Goal: Task Accomplishment & Management: Use online tool/utility

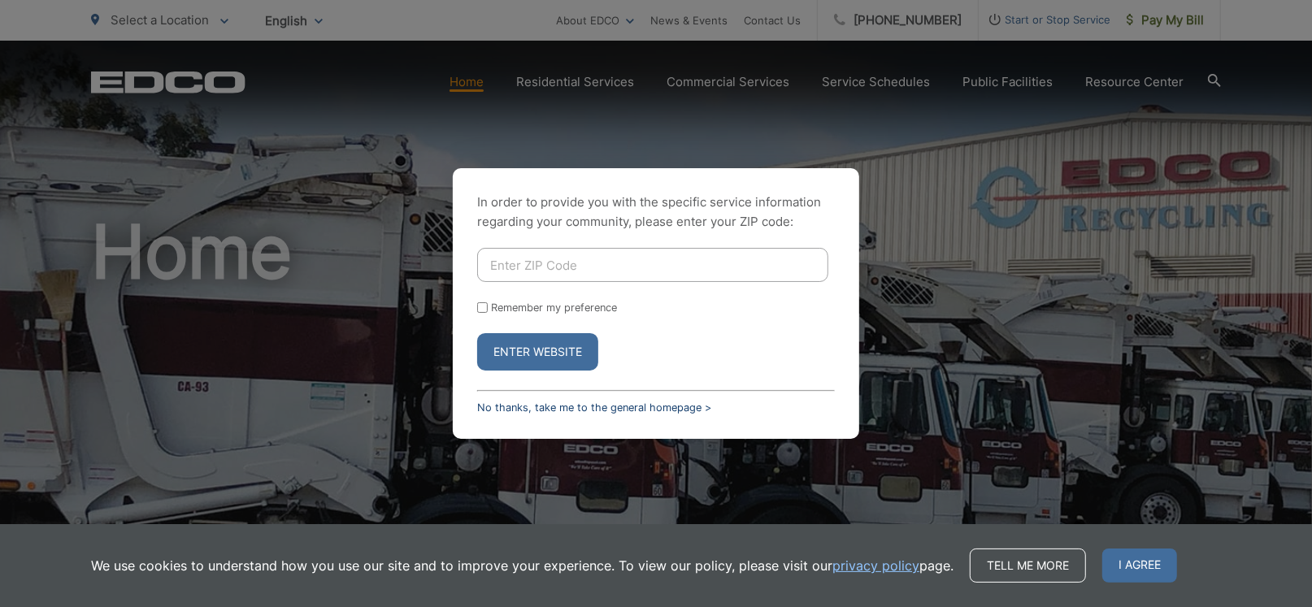
click at [509, 401] on link "No thanks, take me to the general homepage >" at bounding box center [594, 407] width 234 height 12
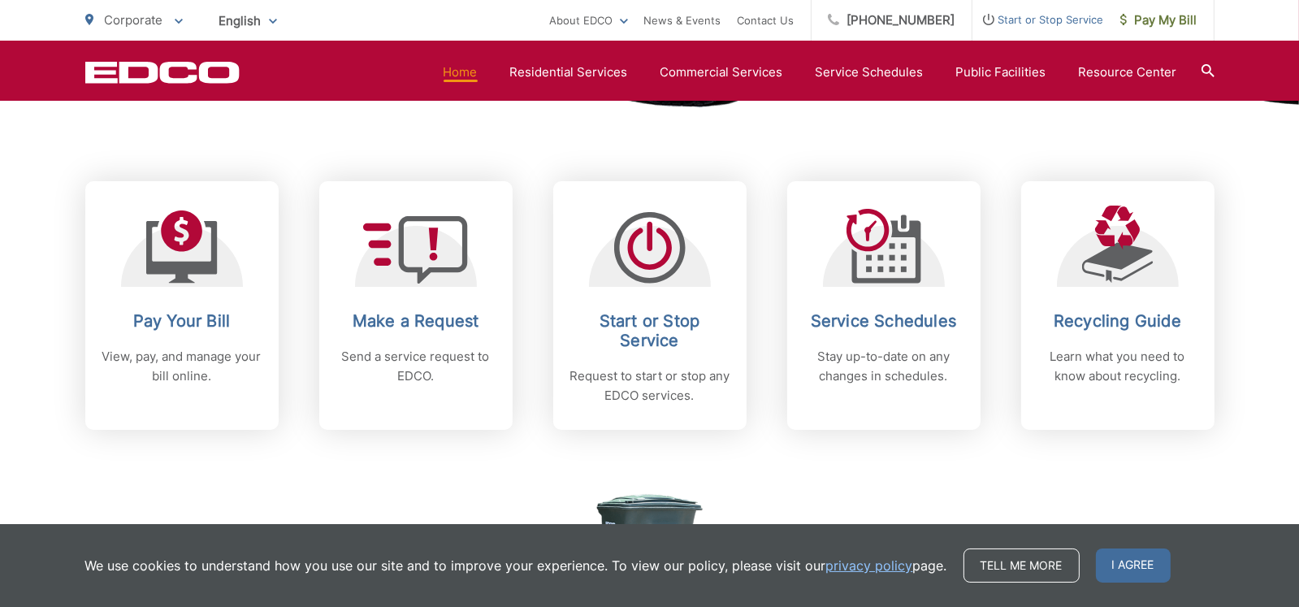
scroll to position [649, 0]
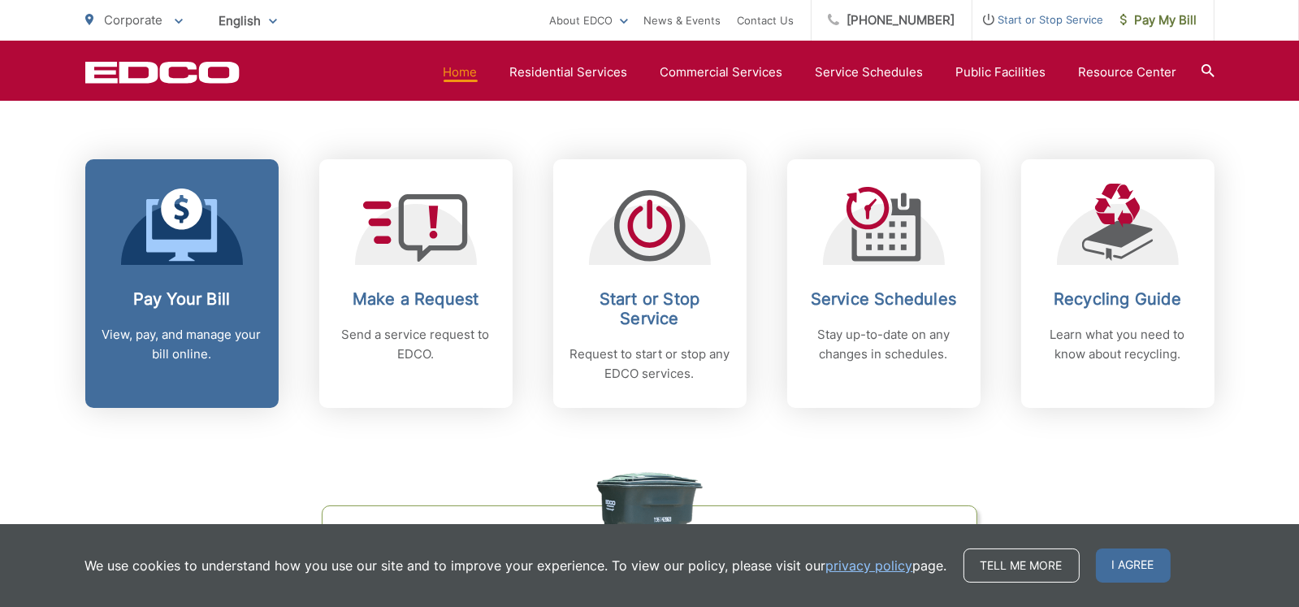
click at [189, 356] on p "View, pay, and manage your bill online." at bounding box center [182, 344] width 161 height 39
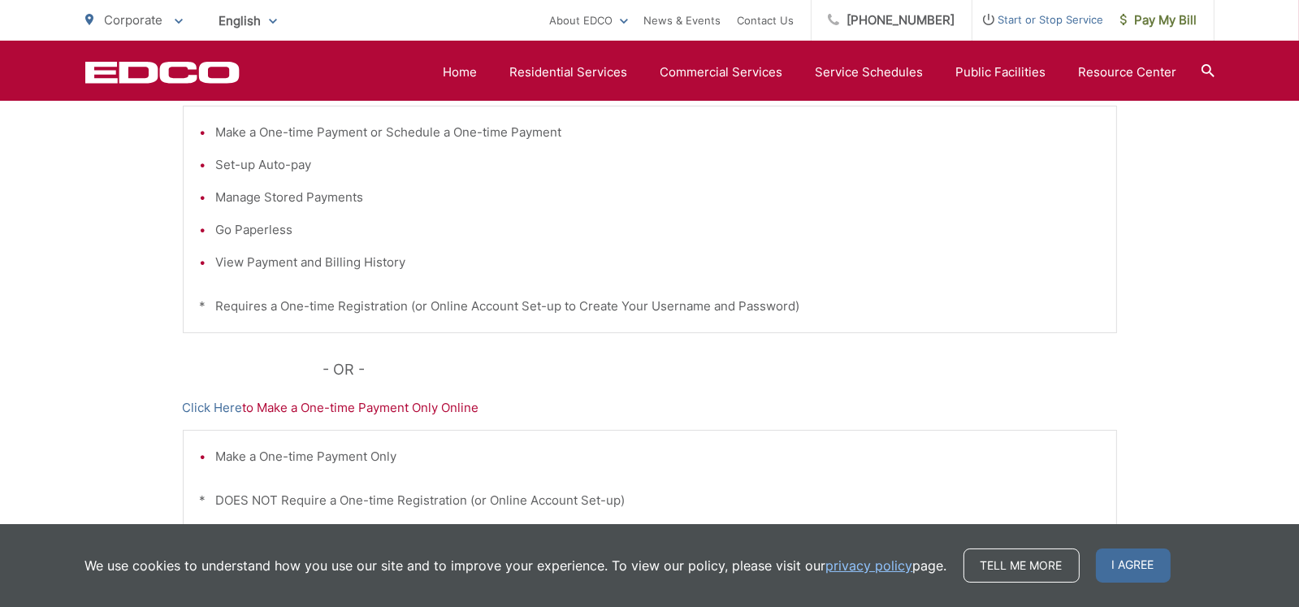
scroll to position [244, 0]
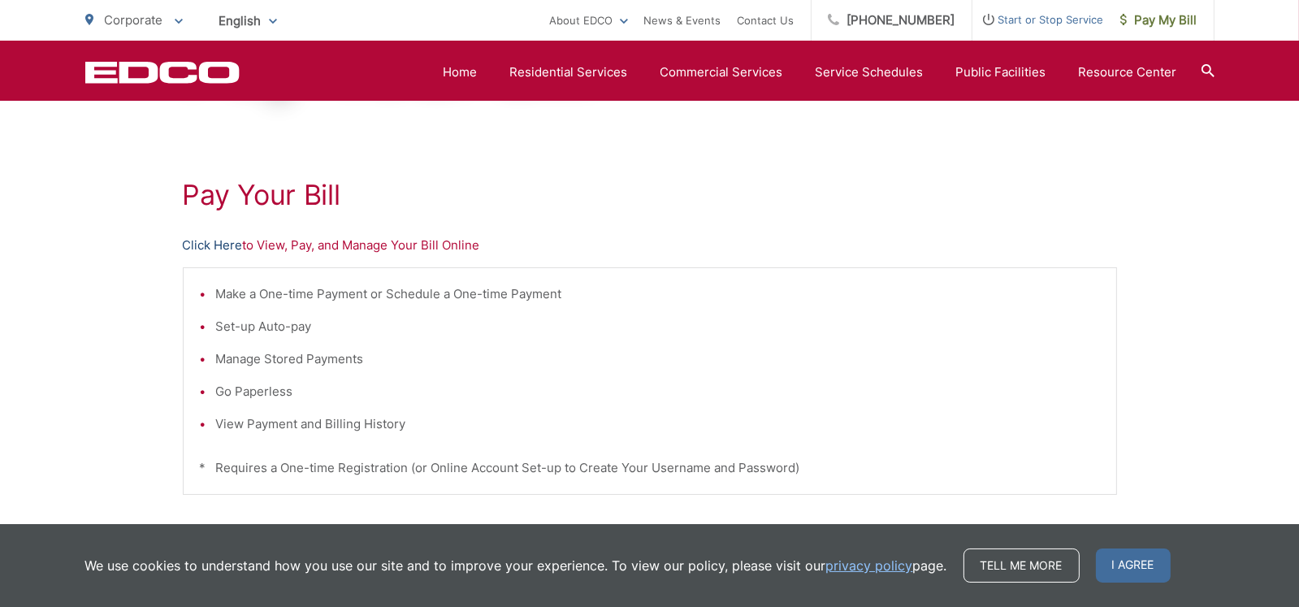
click at [222, 242] on link "Click Here" at bounding box center [213, 246] width 60 height 20
